Goal: Information Seeking & Learning: Learn about a topic

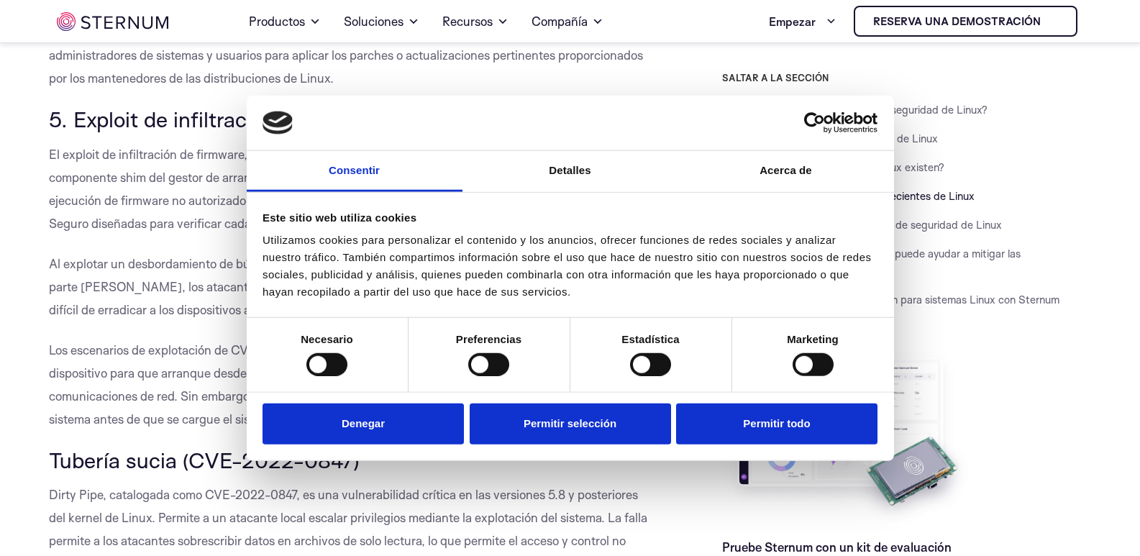
scroll to position [2733, 0]
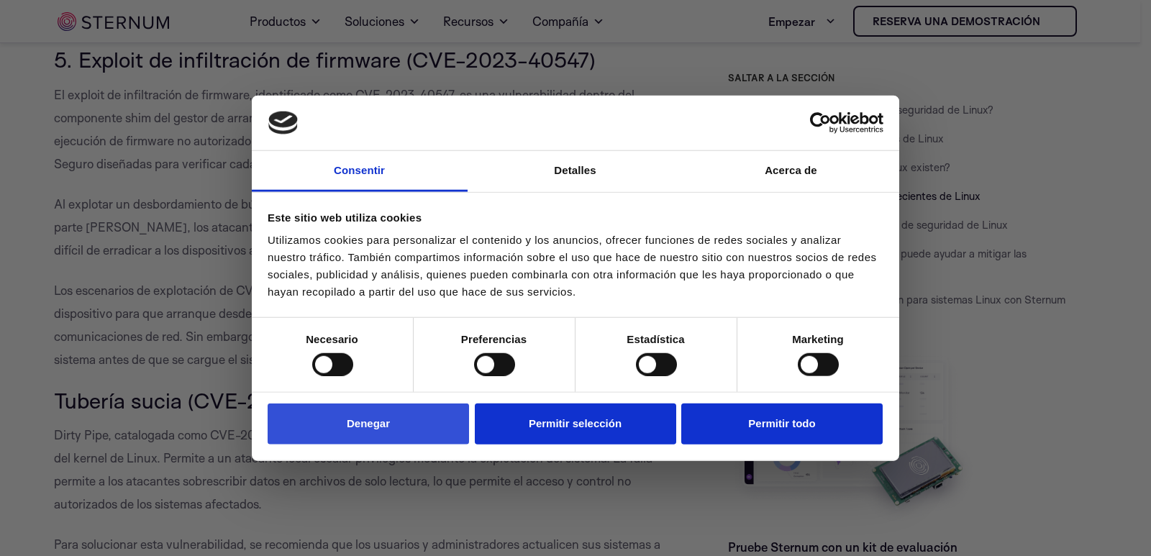
click at [406, 422] on button "Denegar" at bounding box center [368, 424] width 201 height 41
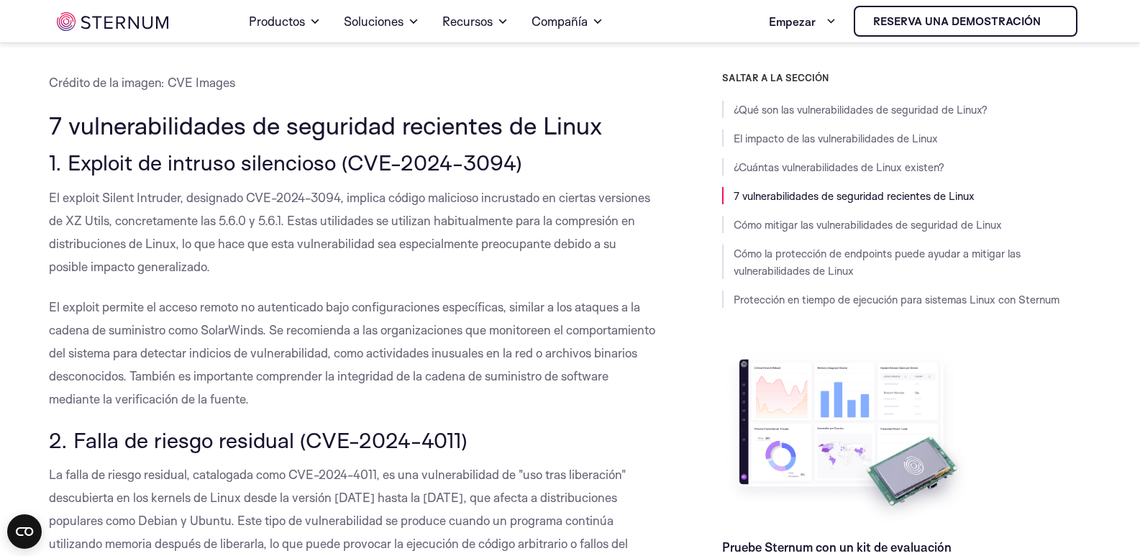
scroll to position [1531, 0]
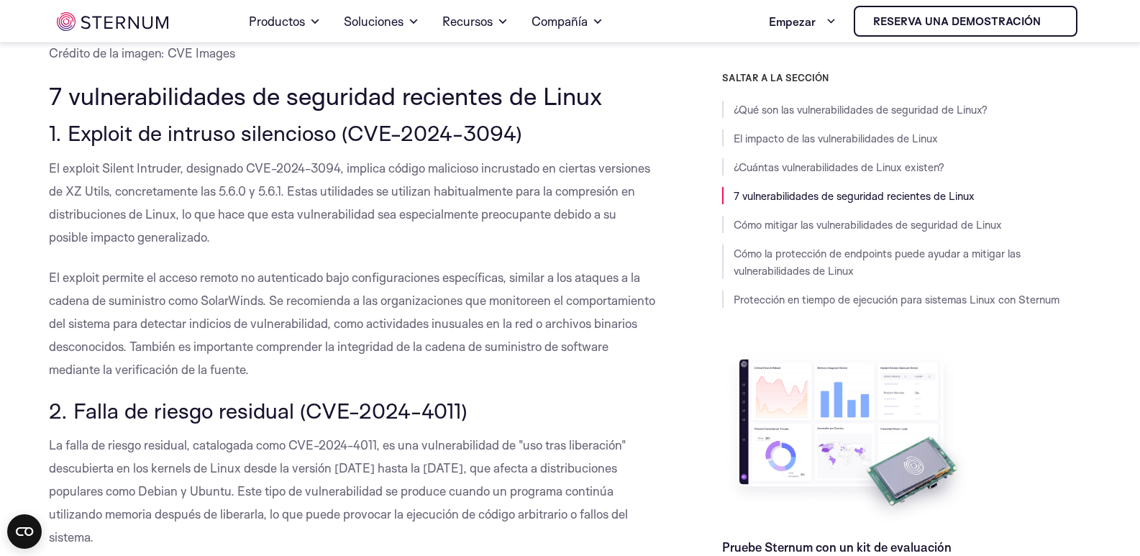
drag, startPoint x: 66, startPoint y: 131, endPoint x: 383, endPoint y: 362, distance: 391.9
copy div "Exploit de intruso silencioso (CVE-2024-3094) El exploit Silent Intruder, desig…"
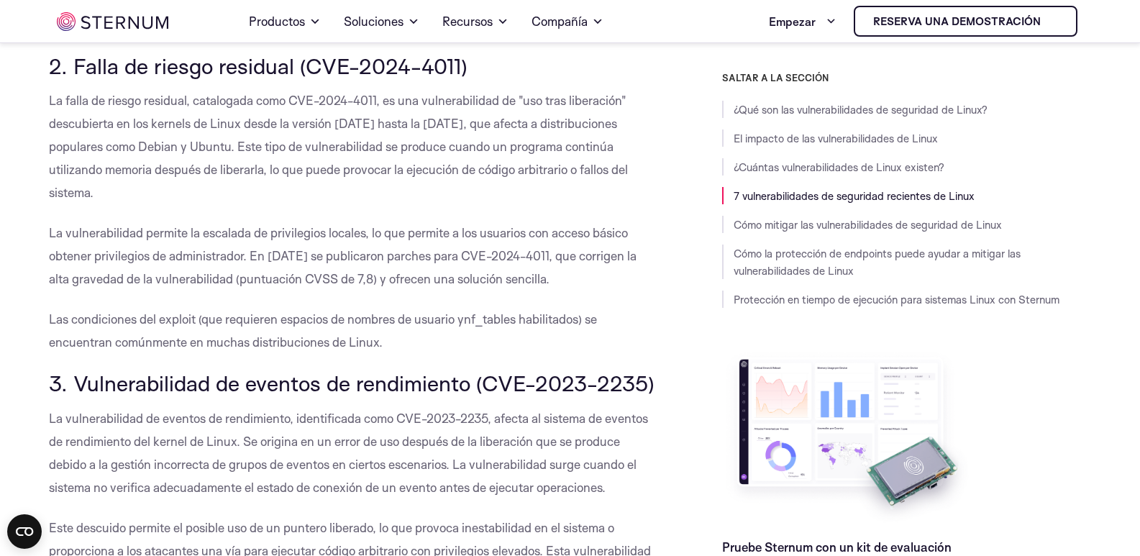
scroll to position [1797, 0]
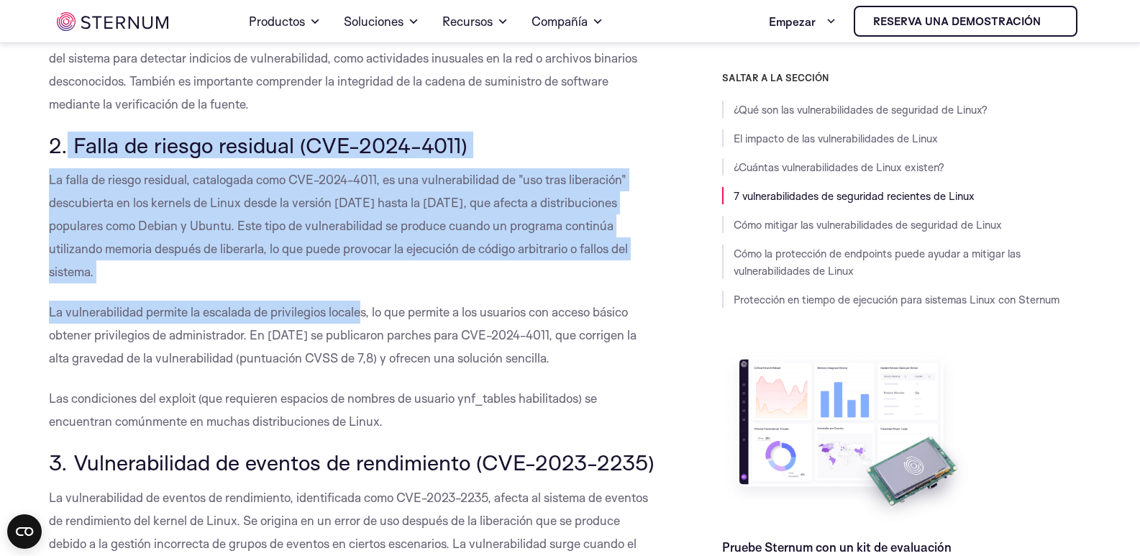
drag, startPoint x: 68, startPoint y: 136, endPoint x: 360, endPoint y: 307, distance: 338.9
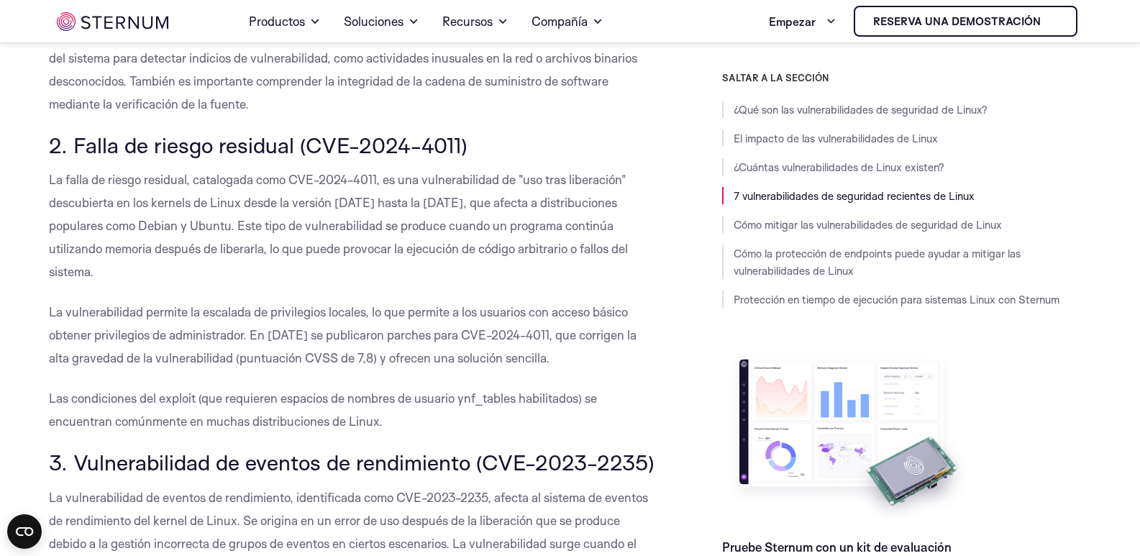
click at [380, 335] on font "La vulnerabilidad permite la escalada de privilegios locales, lo que permite a …" at bounding box center [343, 334] width 588 height 61
drag, startPoint x: 96, startPoint y: 153, endPoint x: 419, endPoint y: 417, distance: 418.2
copy div "Falla de riesgo residual (CVE-2024-4011) La falla de riesgo residual, catalogad…"
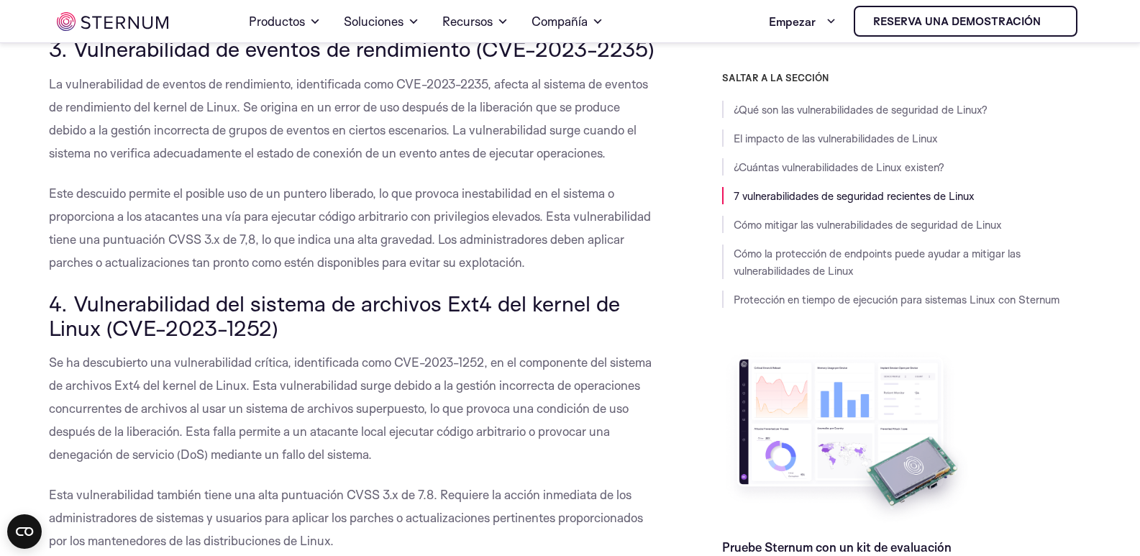
scroll to position [2122, 0]
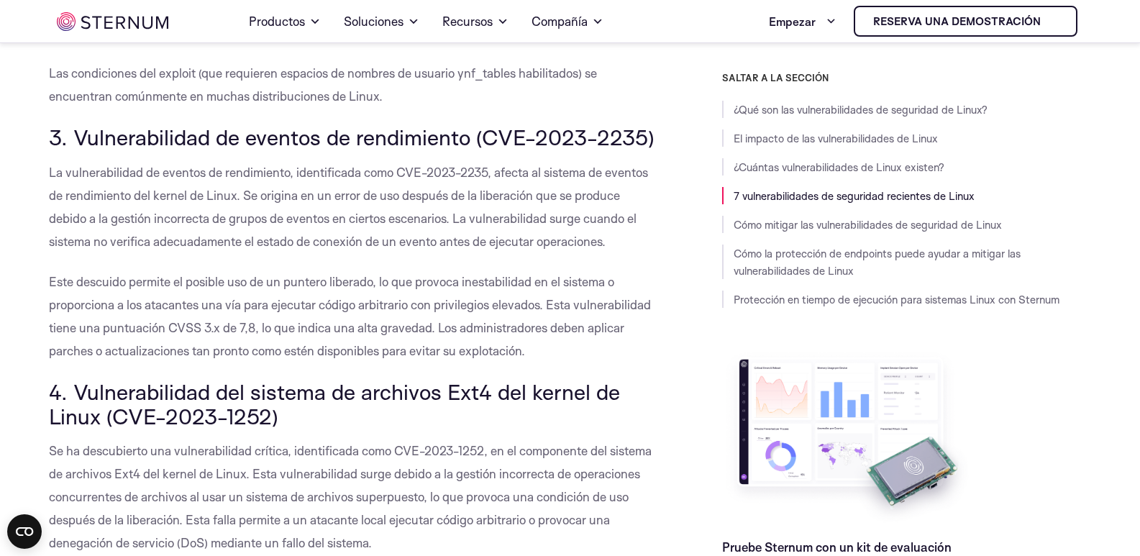
drag, startPoint x: 73, startPoint y: 133, endPoint x: 572, endPoint y: 344, distance: 542.0
copy div "Vulnerabilidad de eventos de rendimiento (CVE-2023-2235) La vulnerabilidad de e…"
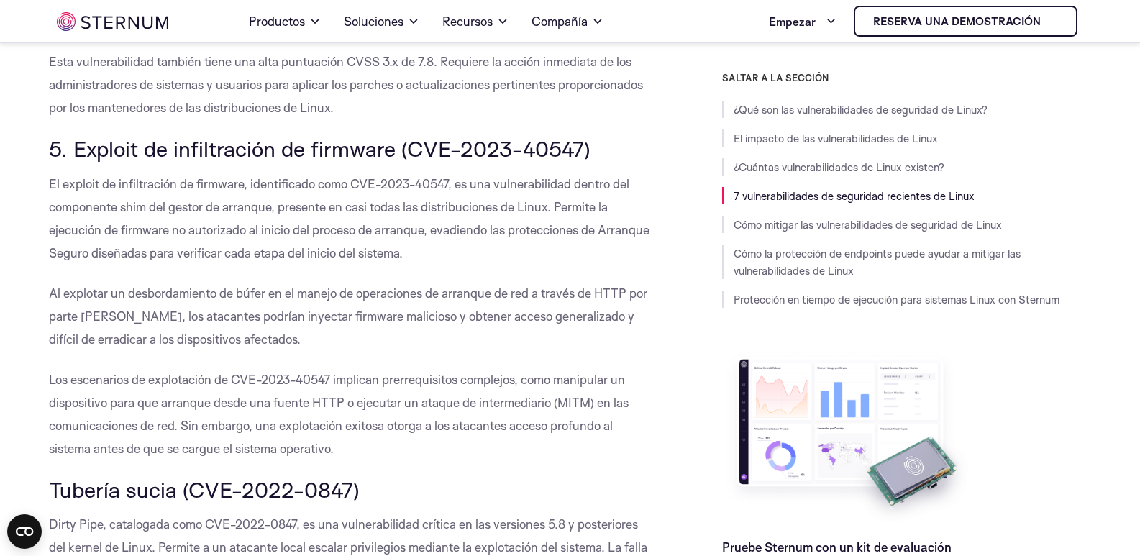
scroll to position [2653, 0]
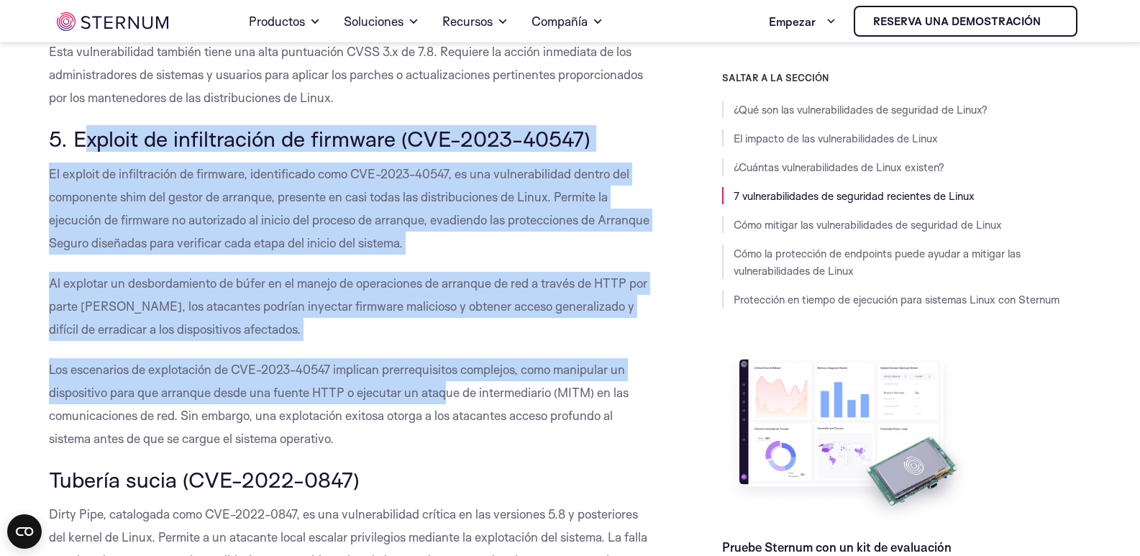
drag, startPoint x: 82, startPoint y: 135, endPoint x: 412, endPoint y: 387, distance: 415.2
click at [207, 337] on p "Al explotar un desbordamiento de búfer en el manejo de operaciones de arranque …" at bounding box center [353, 306] width 609 height 69
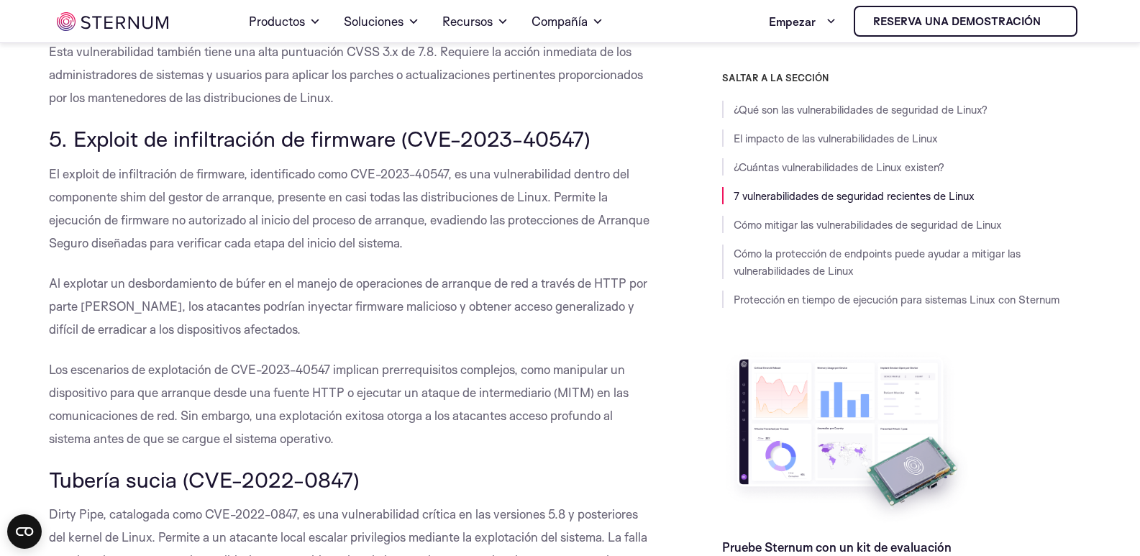
drag, startPoint x: 68, startPoint y: 129, endPoint x: 401, endPoint y: 437, distance: 453.7
copy div "Loremip do sitametconse ad elitsedd (EIU-8591-56328) Te incidid ut laboreetdolo…"
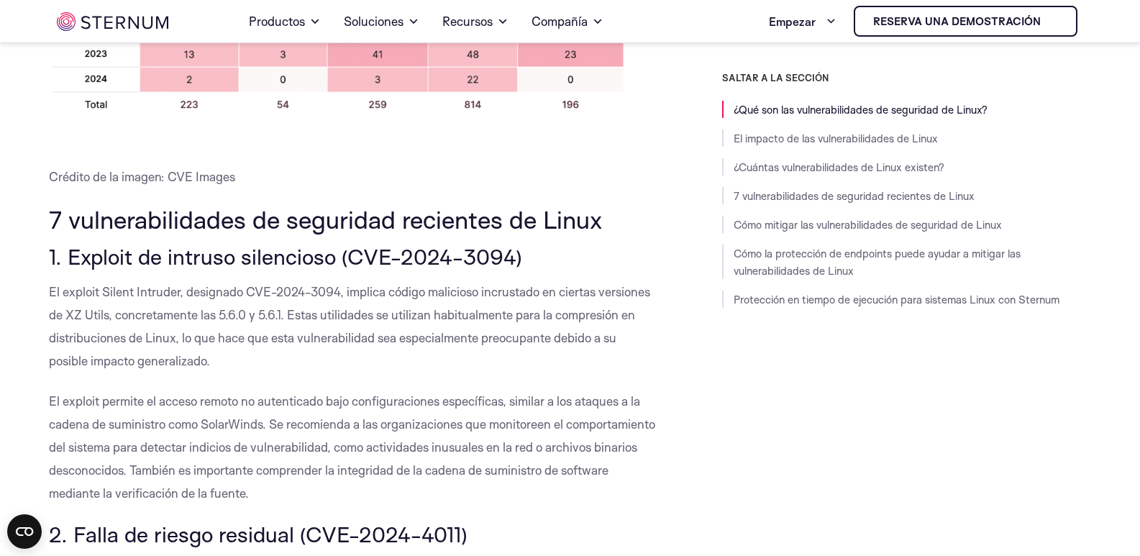
scroll to position [80, 0]
